Goal: Information Seeking & Learning: Learn about a topic

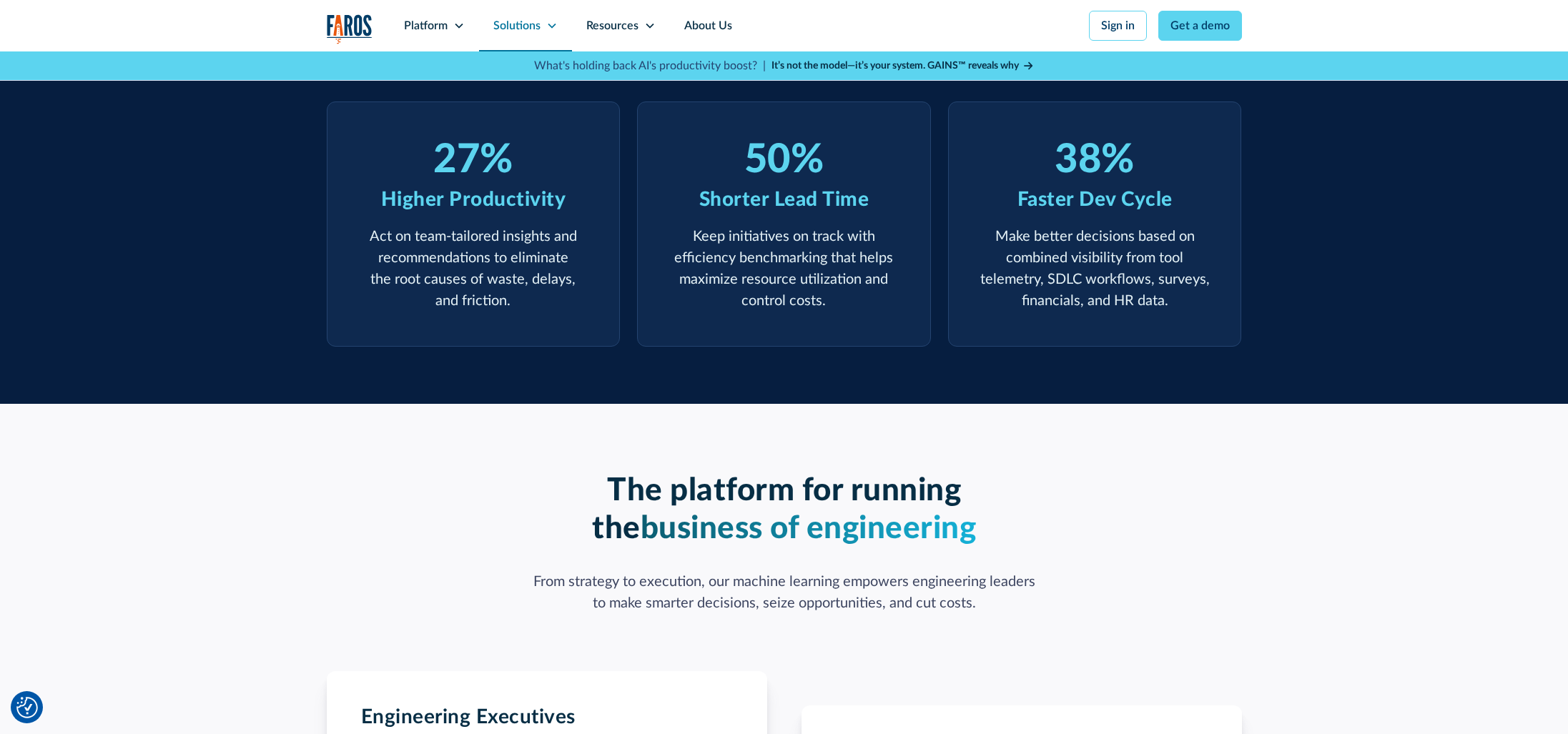
click at [509, 23] on div "Solutions" at bounding box center [517, 26] width 47 height 17
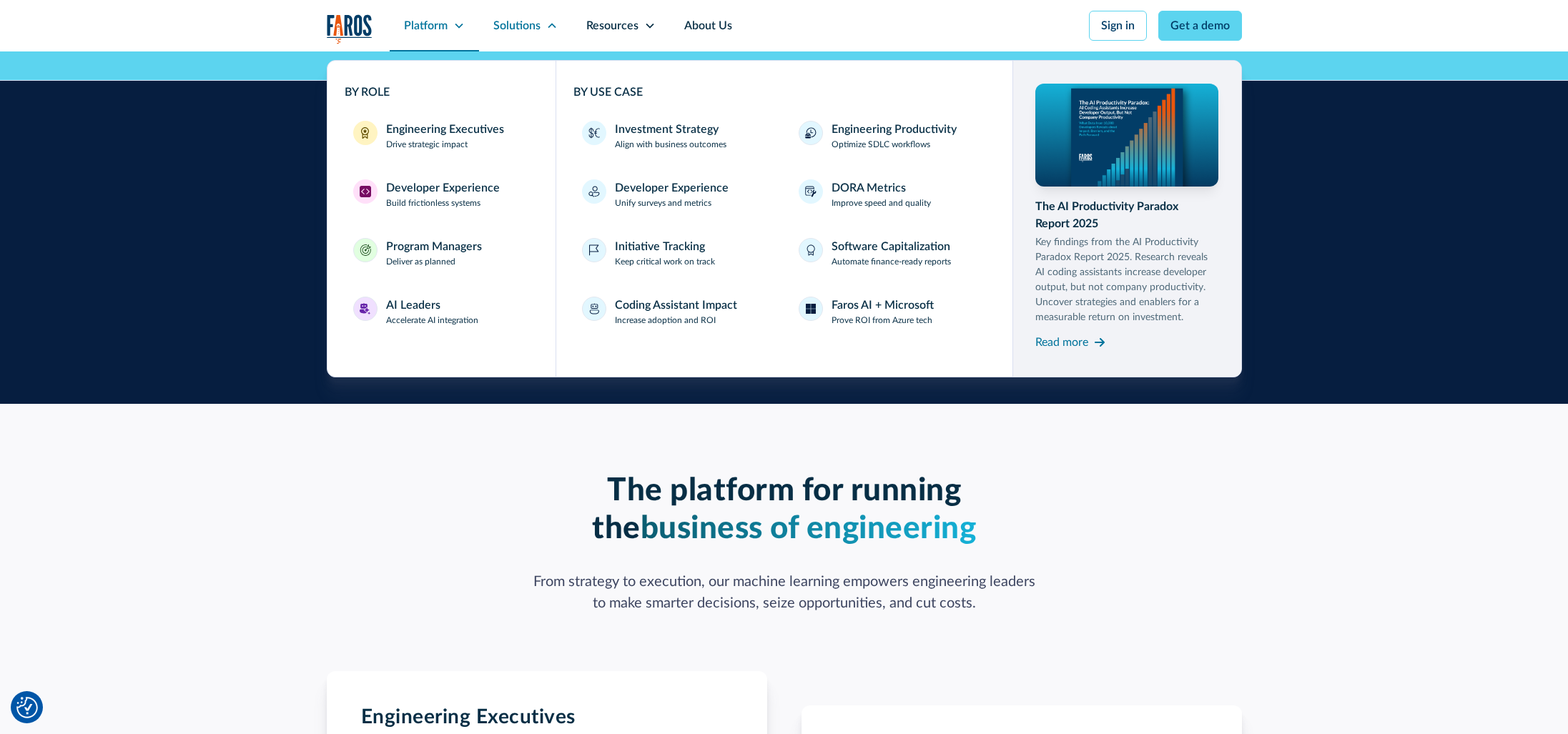
click at [442, 24] on div "Platform" at bounding box center [426, 26] width 43 height 17
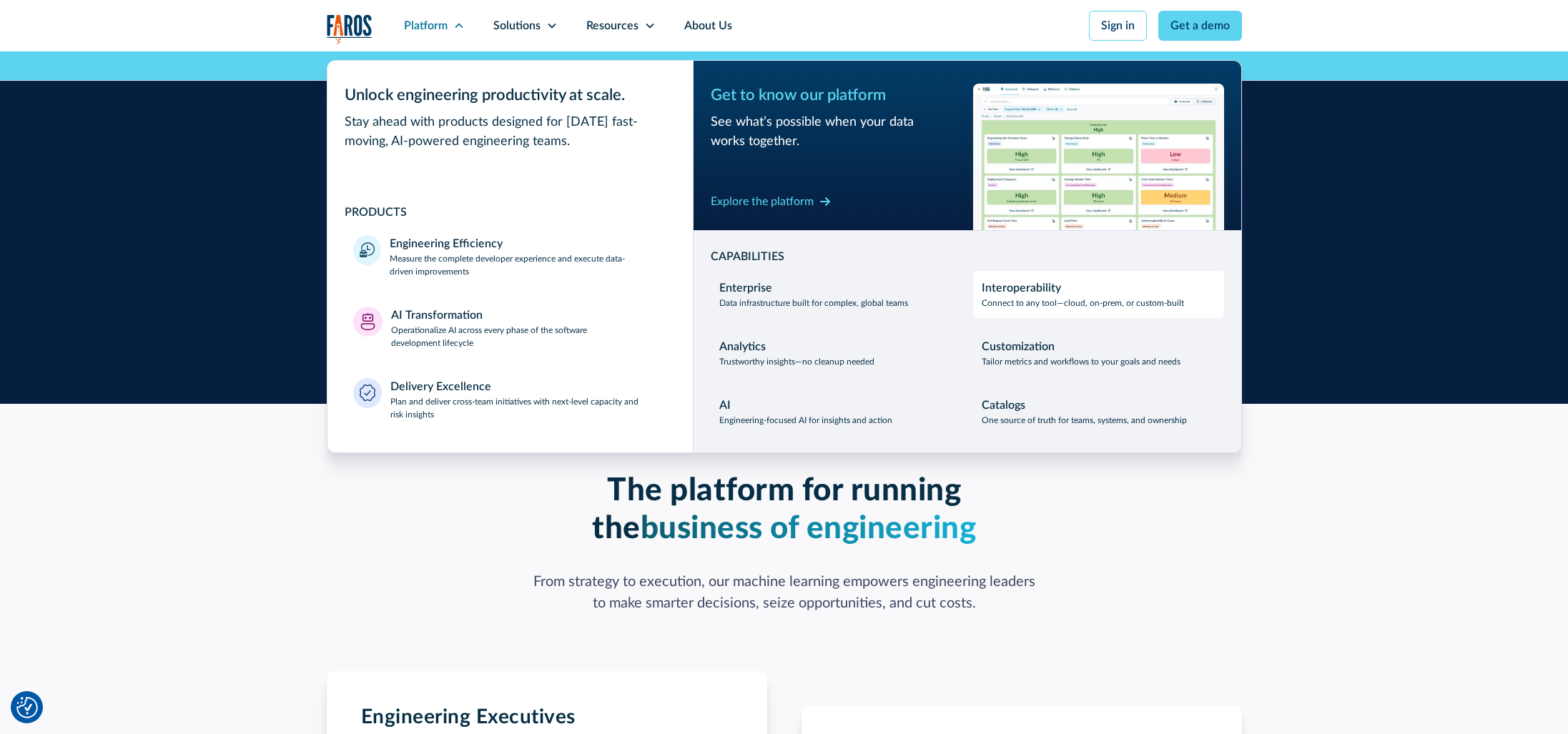
click at [1025, 303] on p "Connect to any tool—cloud, on-prem, or custom-built" at bounding box center [1082, 303] width 202 height 13
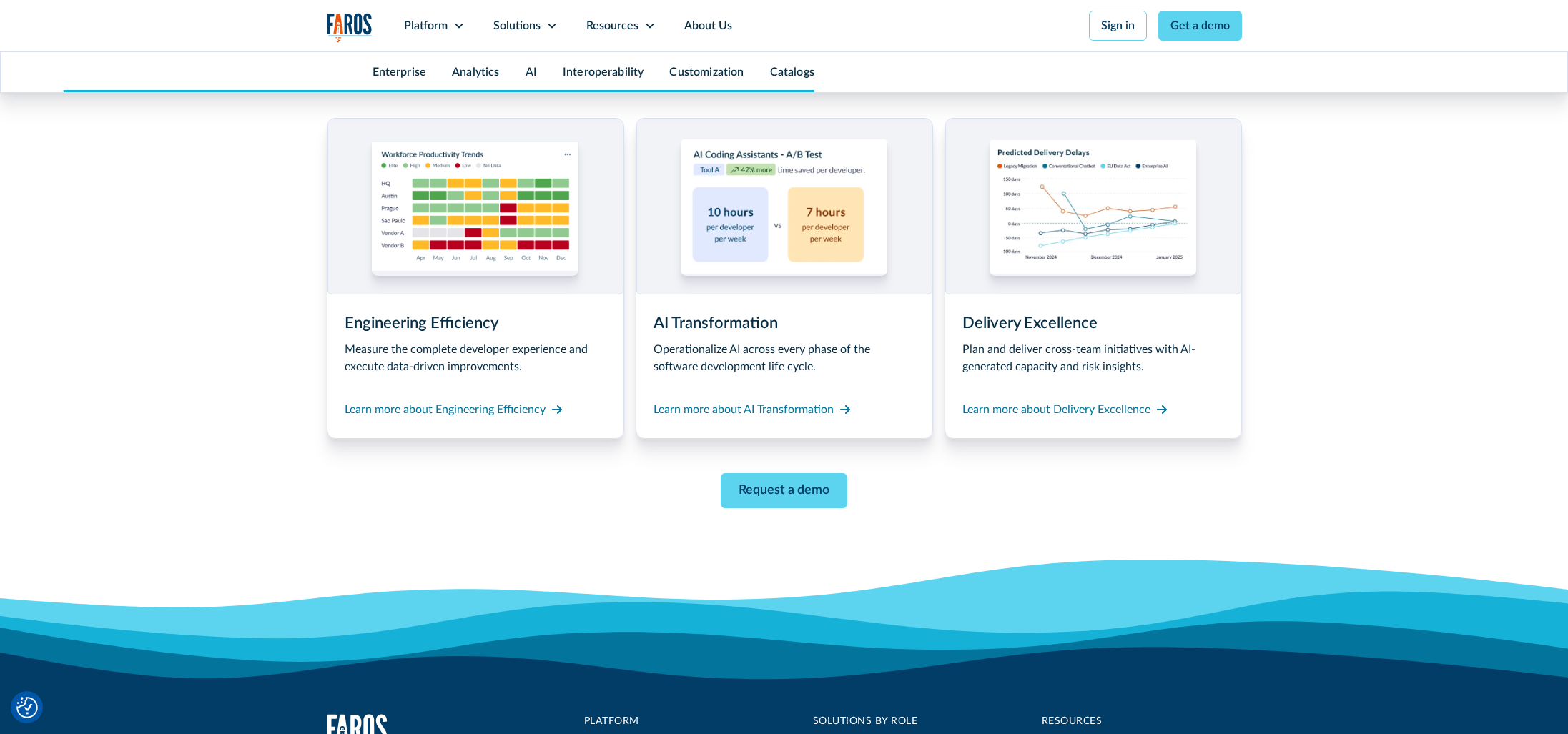
scroll to position [7018, 0]
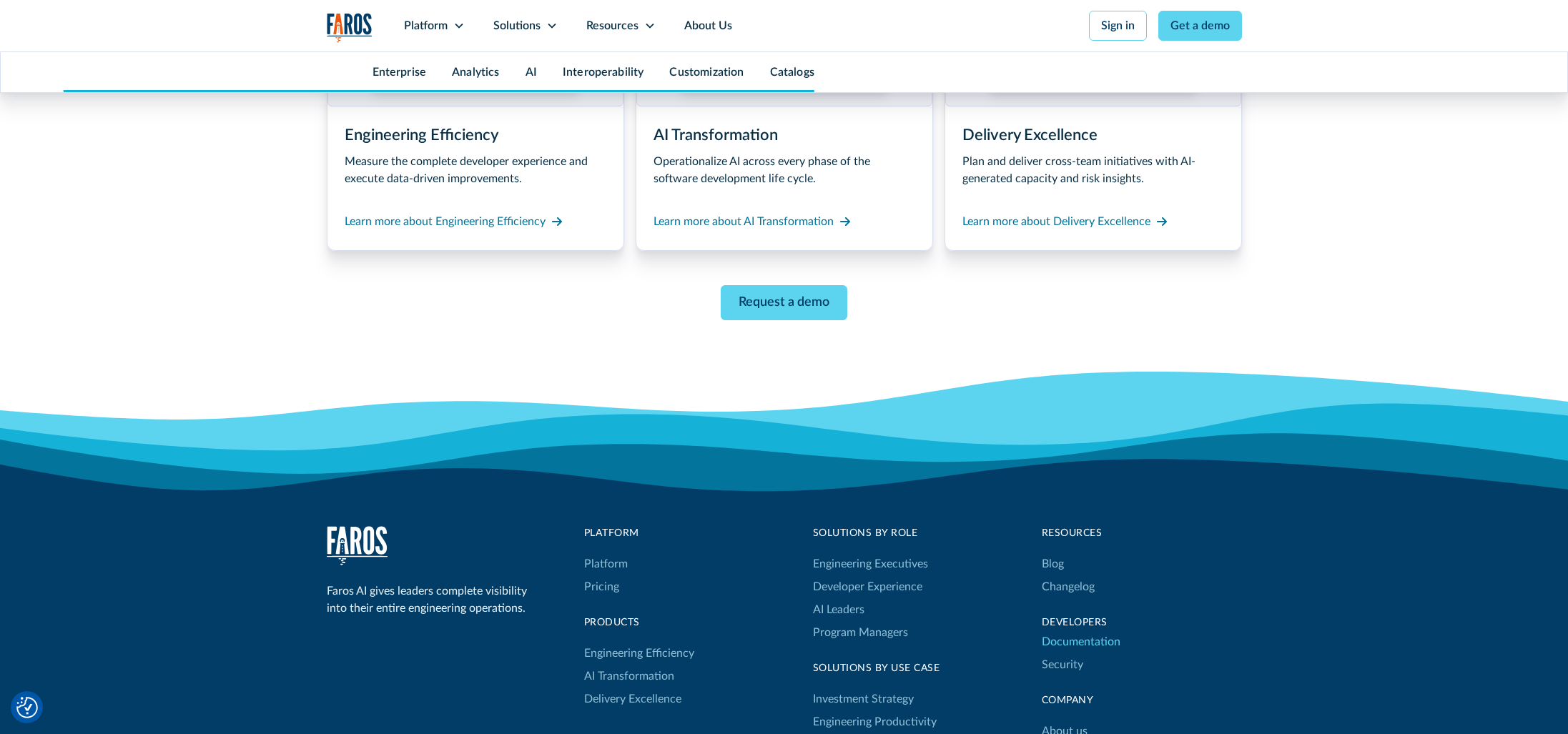
click at [1062, 631] on link "Documentation" at bounding box center [1081, 642] width 79 height 23
click at [592, 29] on div "Resources" at bounding box center [612, 26] width 52 height 17
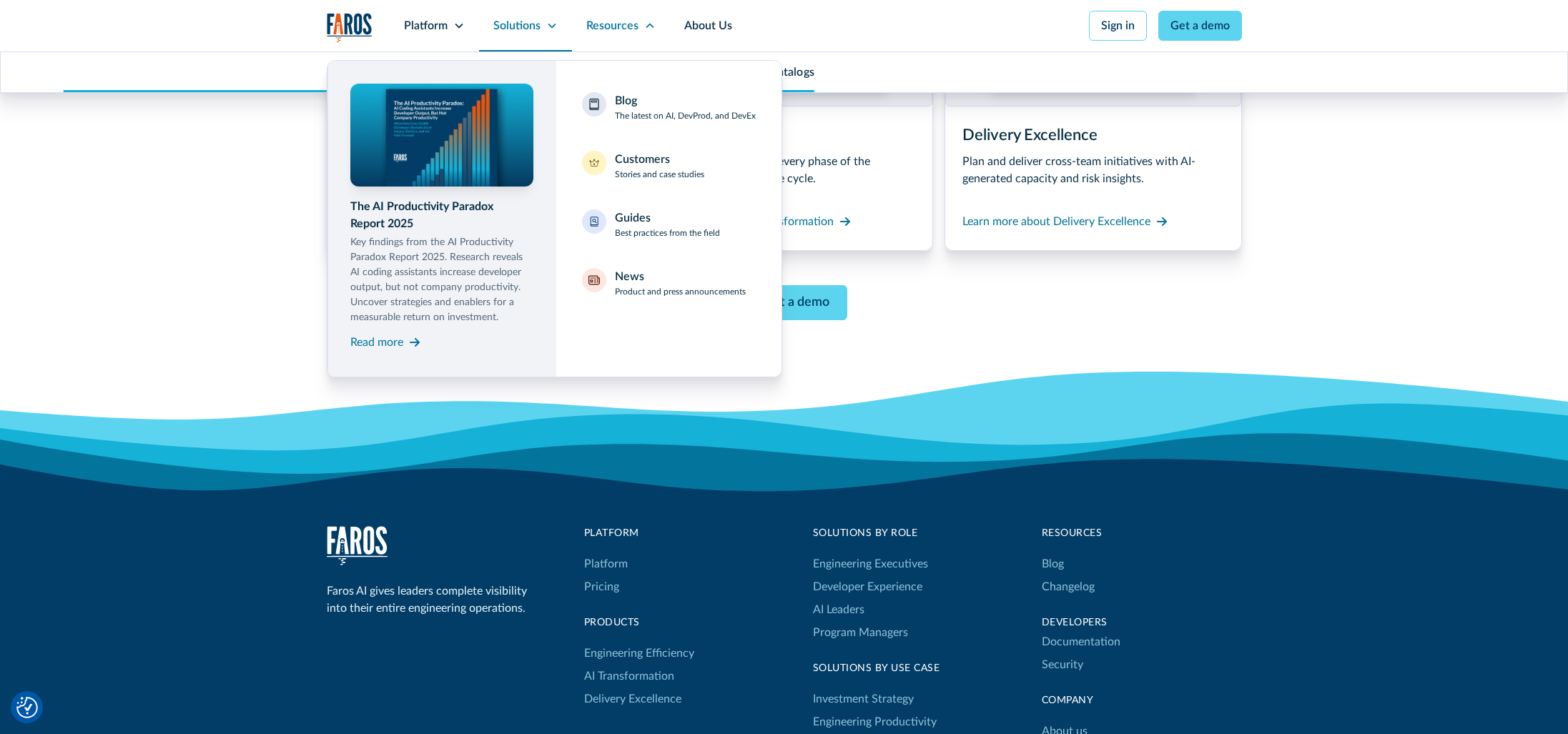
click at [527, 33] on div "Solutions" at bounding box center [517, 26] width 47 height 17
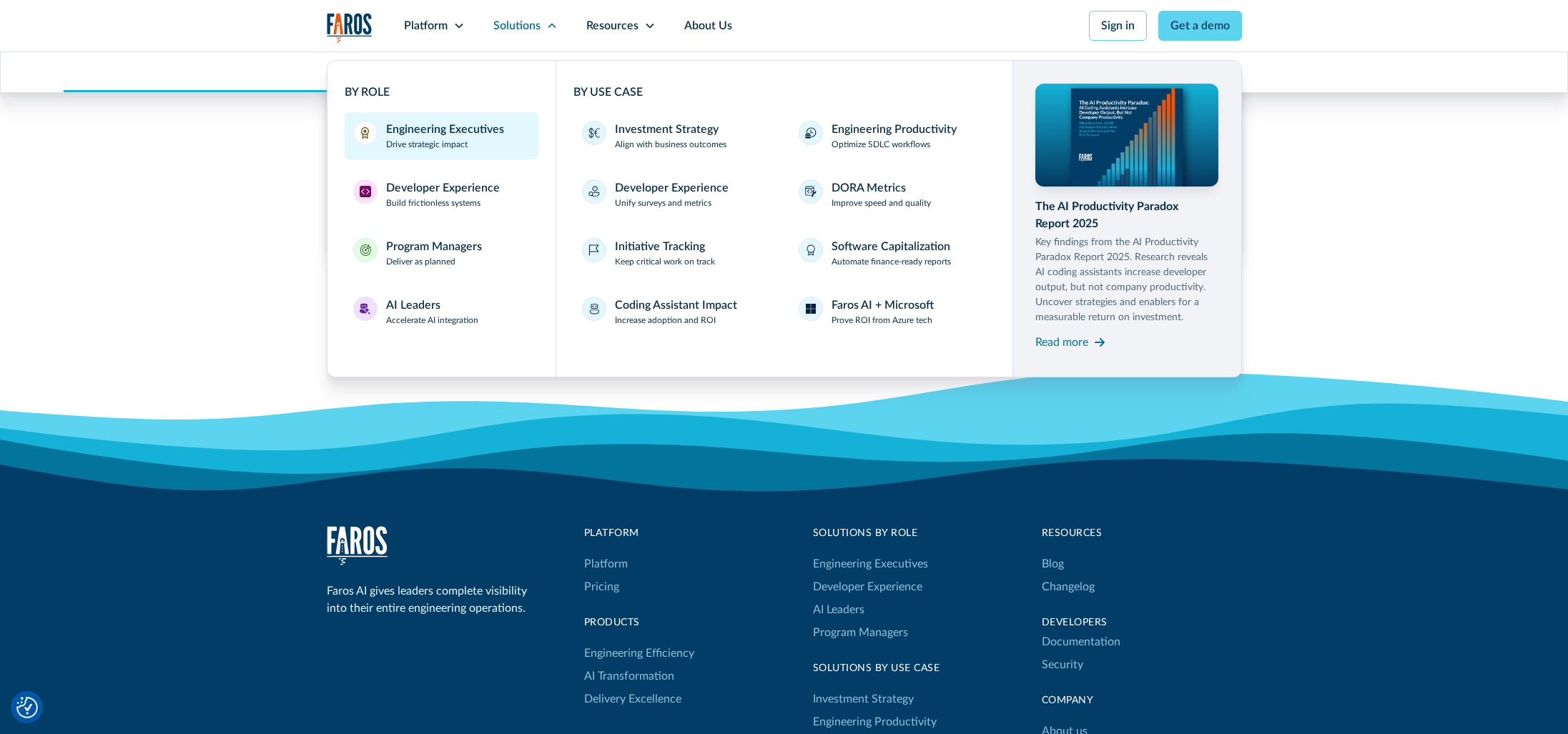
click at [437, 125] on div "Engineering Executives" at bounding box center [444, 129] width 118 height 17
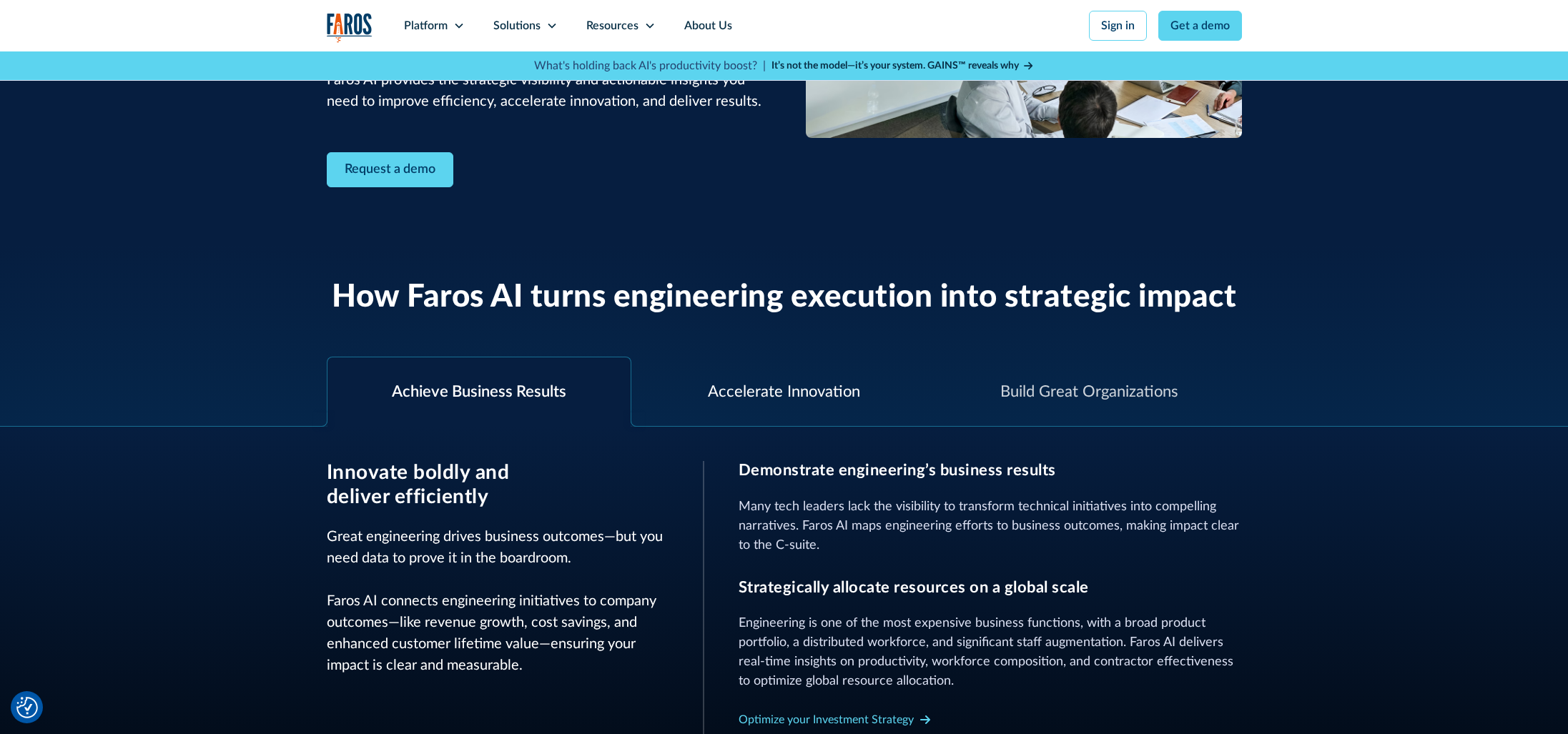
click at [715, 398] on div "Accelerate Innovation" at bounding box center [783, 392] width 152 height 24
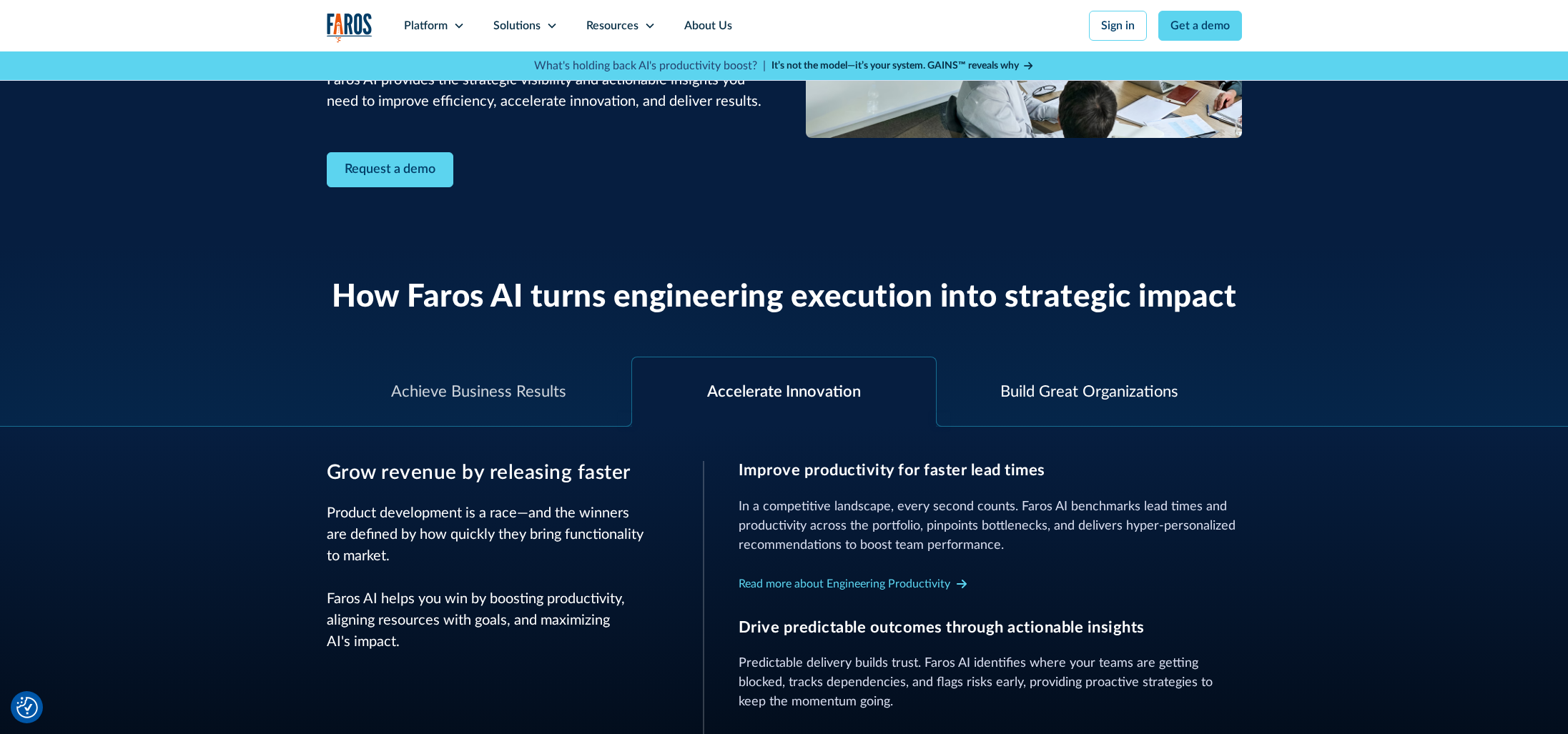
click at [1046, 408] on div "Build Great Organizations" at bounding box center [1089, 392] width 305 height 69
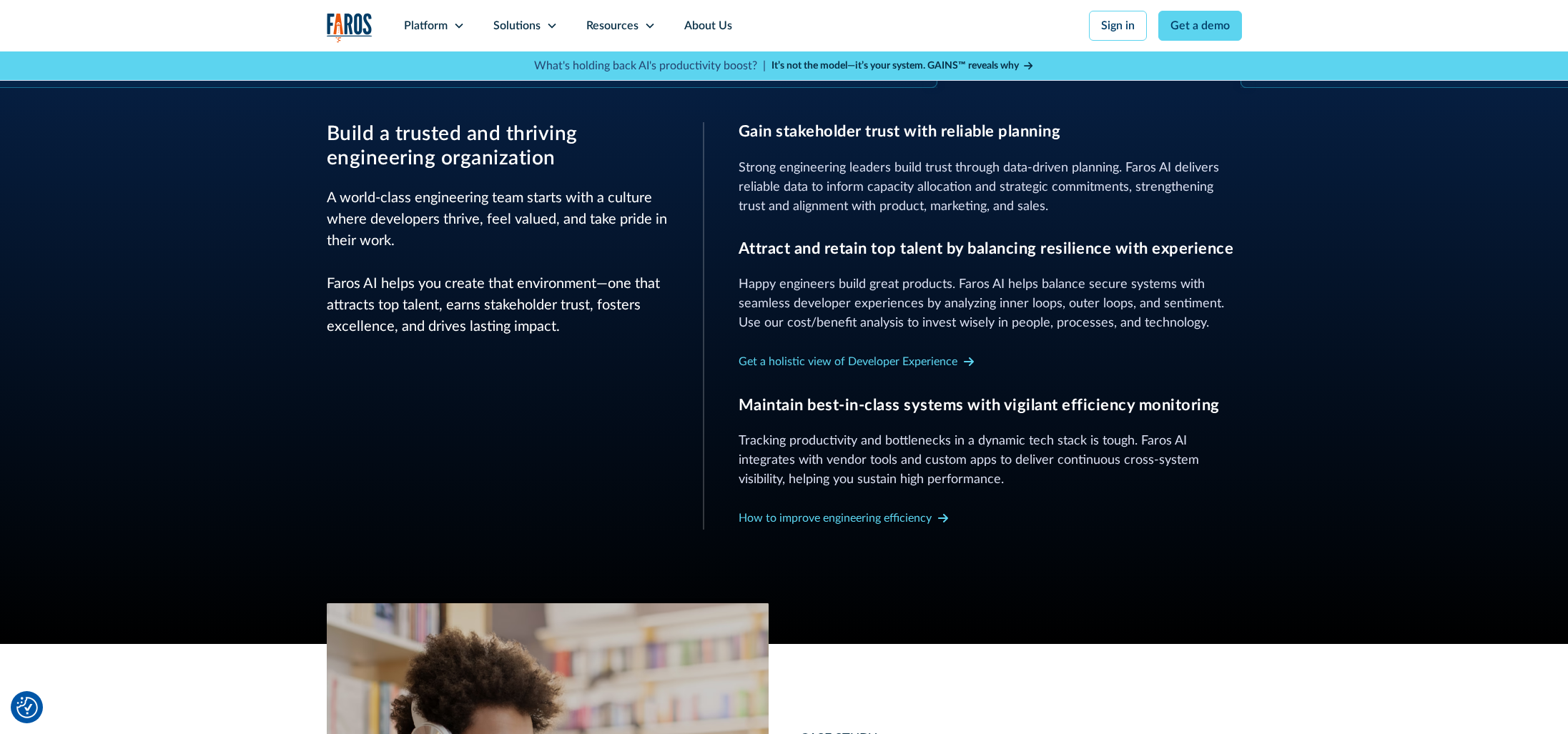
scroll to position [643, 0]
